Goal: Find specific page/section: Find specific page/section

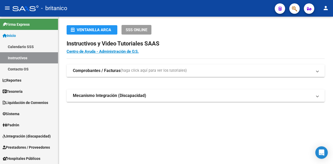
click at [320, 72] on mat-expansion-panel-header "Comprobantes / Facturas (haga click aquí para ver los tutoriales)" at bounding box center [196, 71] width 258 height 12
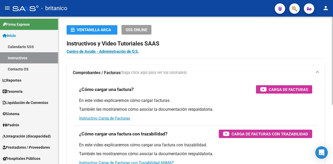
click at [320, 72] on mat-expansion-panel-header "Comprobantes / Facturas (haga click aquí para ver los tutoriales)" at bounding box center [196, 73] width 258 height 17
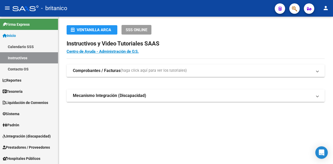
click at [319, 97] on mat-expansion-panel-header "Mecanismo Integración (Discapacidad)" at bounding box center [196, 95] width 258 height 12
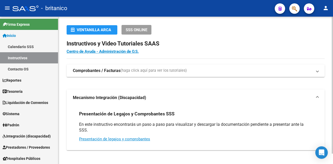
click at [319, 97] on mat-expansion-panel-header "Mecanismo Integración (Discapacidad)" at bounding box center [196, 97] width 258 height 17
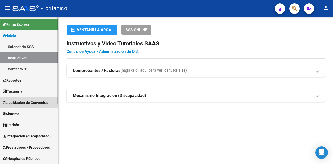
click at [23, 102] on span "Liquidación de Convenios" at bounding box center [26, 103] width 46 height 6
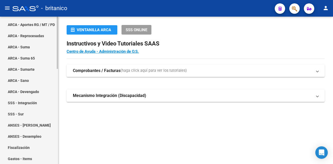
scroll to position [104, 0]
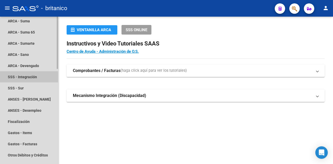
click at [25, 78] on link "SSS - Integración" at bounding box center [29, 76] width 58 height 11
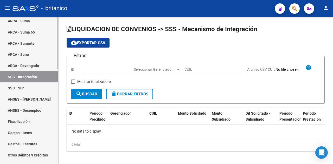
scroll to position [130, 0]
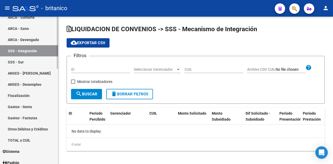
checkbox input "true"
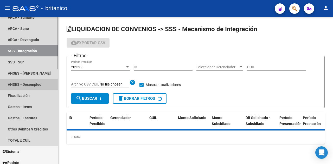
click at [31, 87] on link "ANSES - Desempleo" at bounding box center [29, 84] width 58 height 11
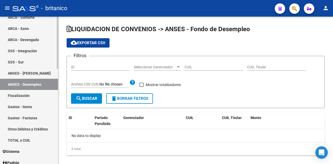
checkbox input "true"
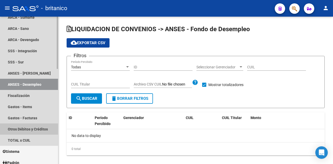
click at [26, 131] on link "Otros Débitos y Créditos" at bounding box center [29, 129] width 58 height 11
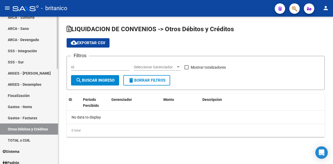
checkbox input "true"
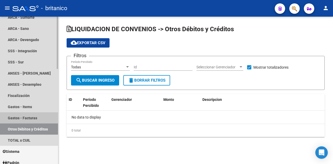
click at [28, 121] on link "Gastos - Facturas" at bounding box center [29, 117] width 58 height 11
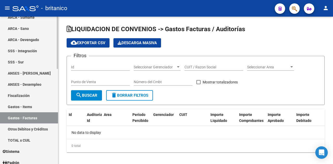
checkbox input "true"
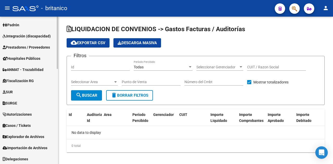
scroll to position [268, 0]
